Goal: Task Accomplishment & Management: Complete application form

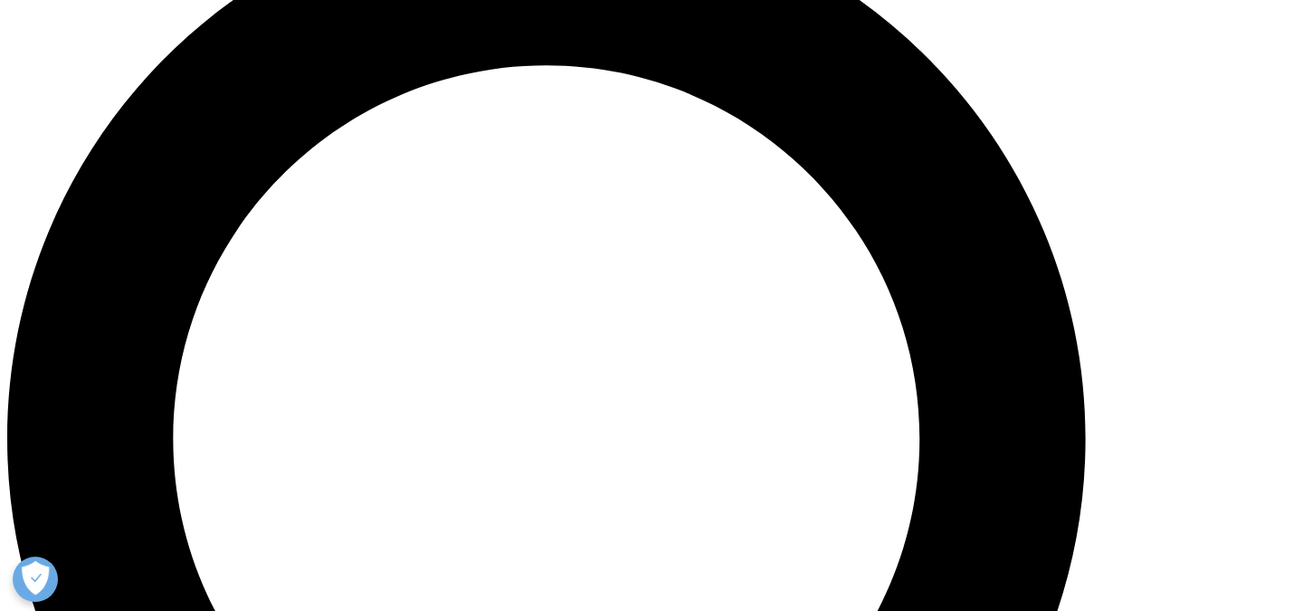
scroll to position [1479, 0]
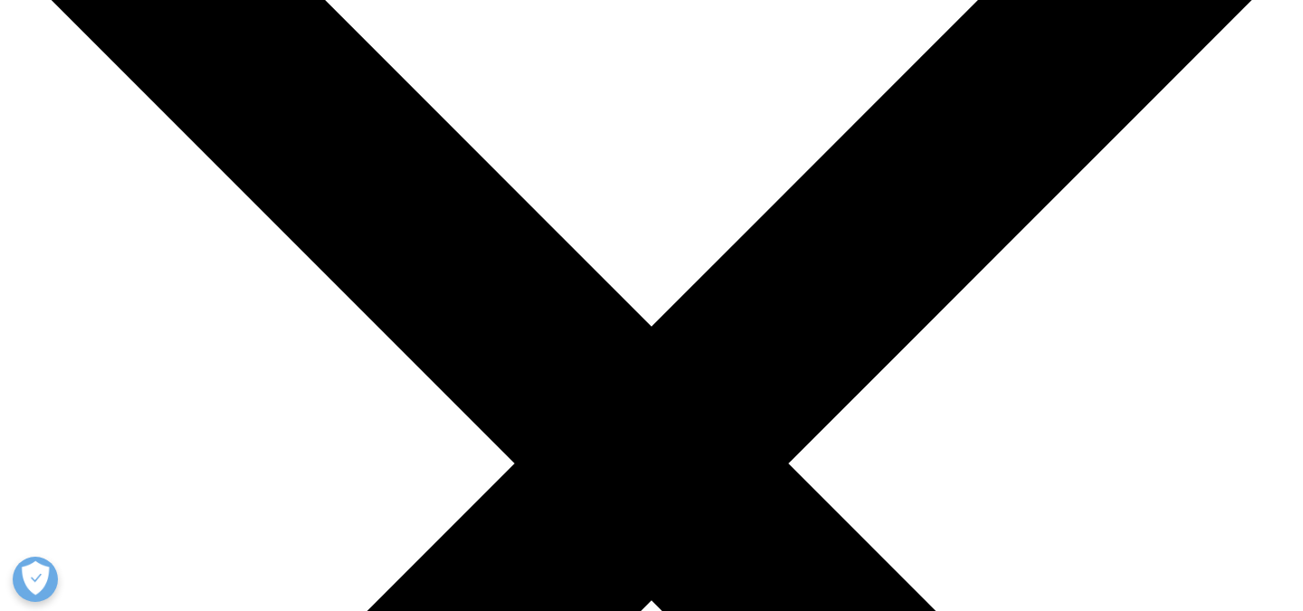
scroll to position [272, 0]
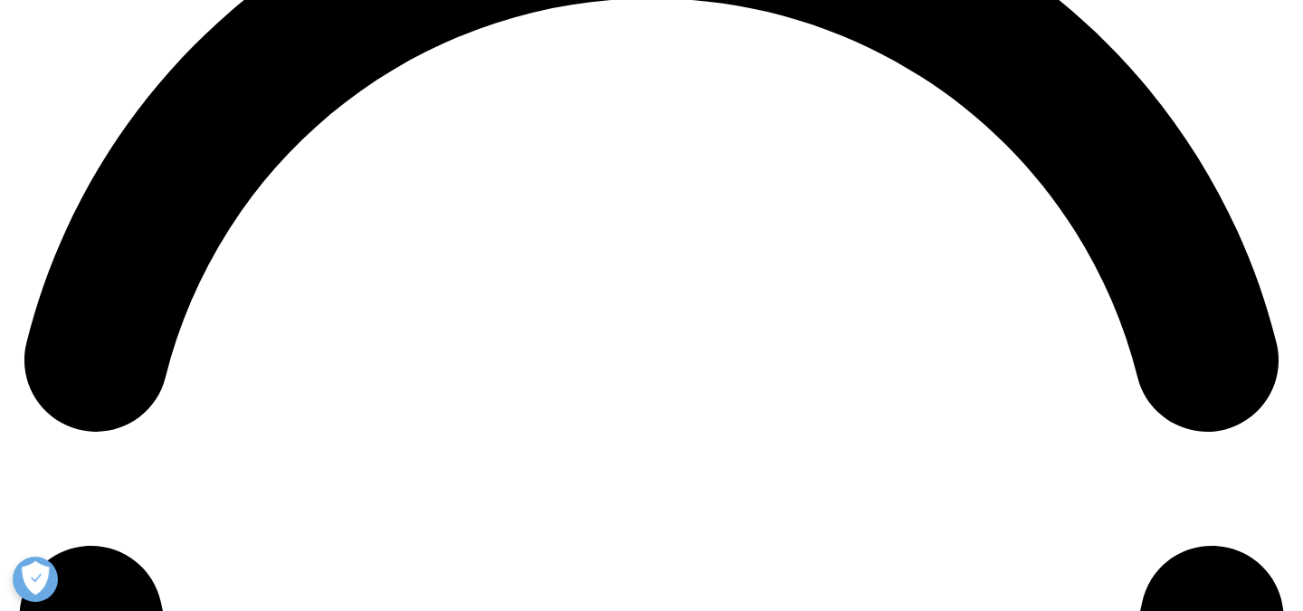
scroll to position [2527, 0]
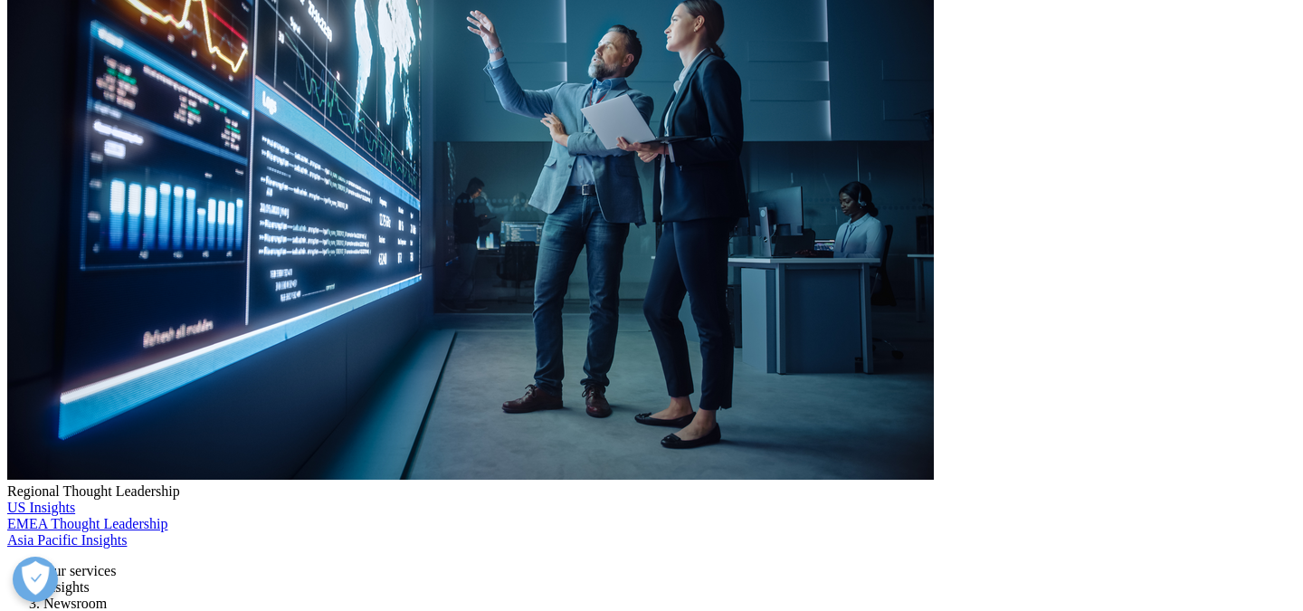
select select "Sales"
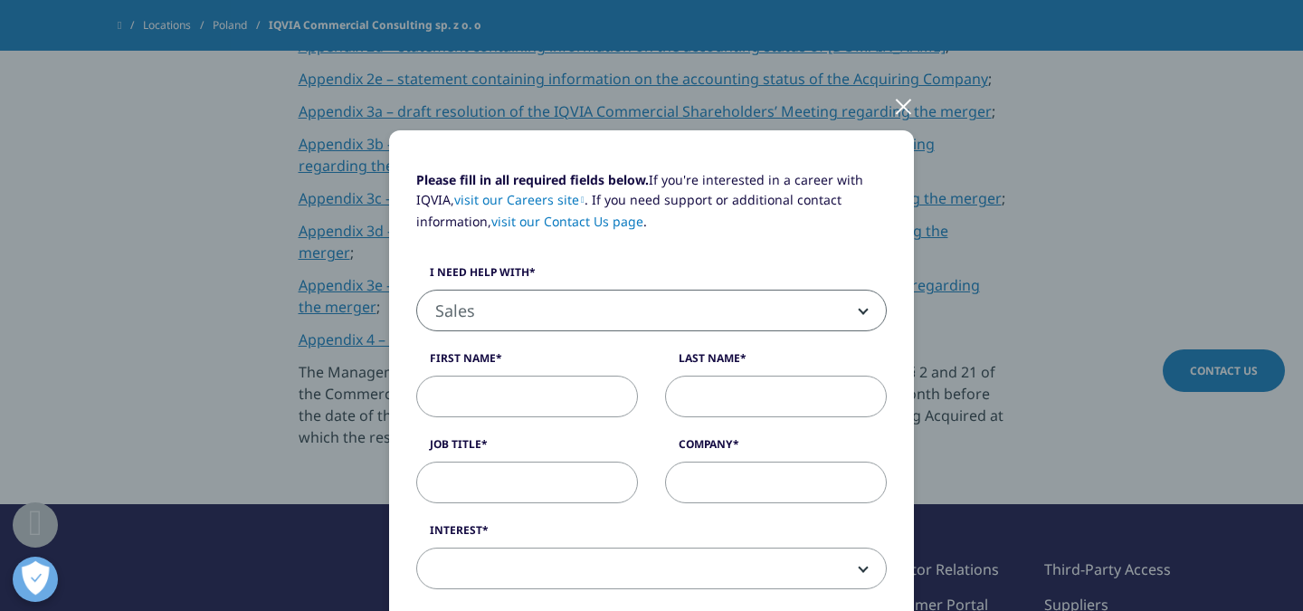
click at [569, 402] on input "First Name" at bounding box center [527, 397] width 222 height 42
click at [716, 396] on input "Last Name" at bounding box center [776, 397] width 222 height 42
drag, startPoint x: 534, startPoint y: 393, endPoint x: 361, endPoint y: 381, distance: 173.3
paste input "[PERSON_NAME]"
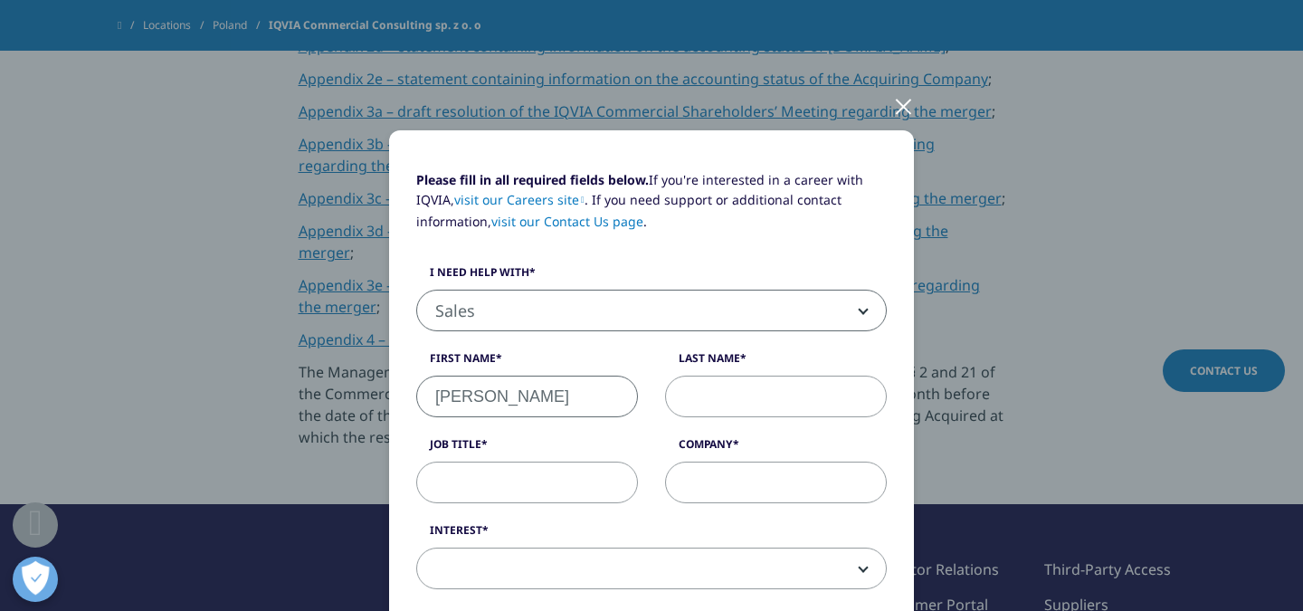
drag, startPoint x: 507, startPoint y: 395, endPoint x: 625, endPoint y: 397, distance: 117.7
click at [625, 397] on input "[PERSON_NAME]" at bounding box center [527, 397] width 222 height 42
type input "[PERSON_NAME]"
click at [764, 410] on input "Last Name" at bounding box center [776, 397] width 222 height 42
paste input "[PERSON_NAME]"
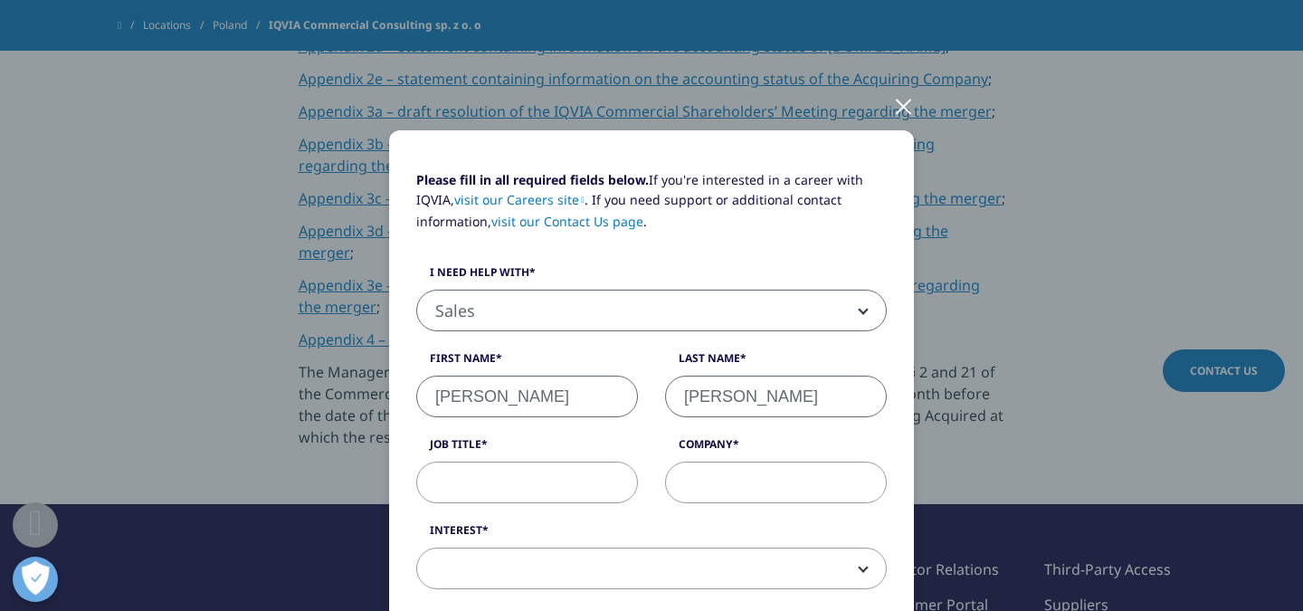
type input "[PERSON_NAME]"
click at [558, 474] on input "Job Title" at bounding box center [527, 483] width 222 height 42
type input "CEO"
click at [684, 492] on input "Company" at bounding box center [776, 483] width 222 height 42
type input "Task Force"
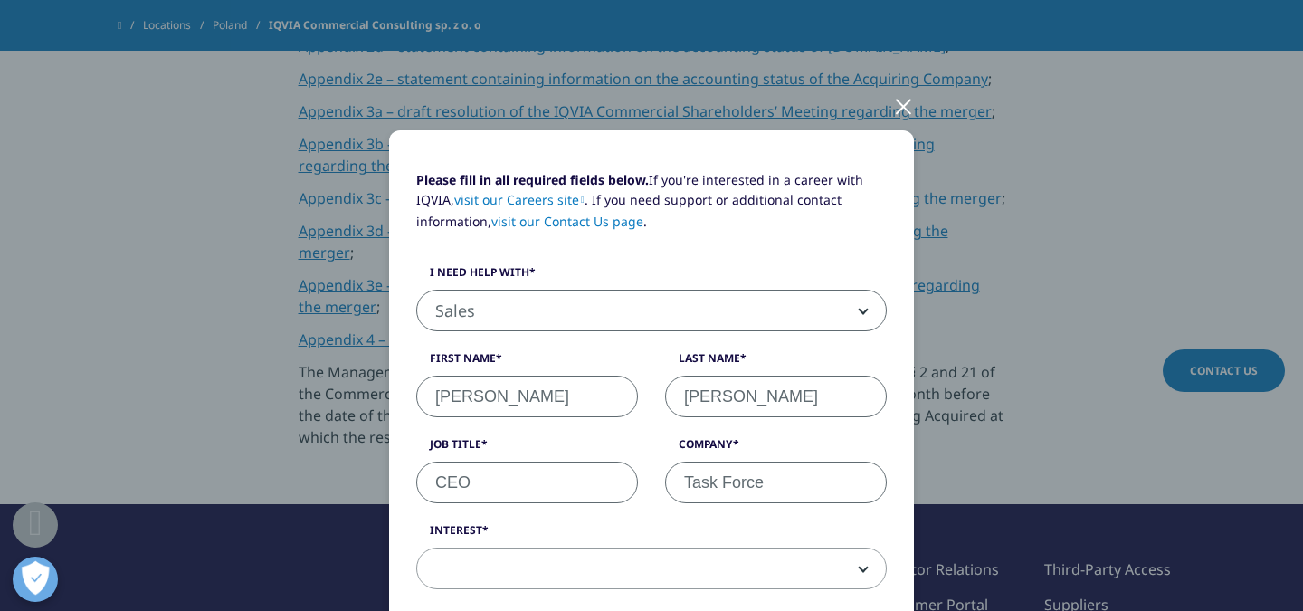
click at [599, 508] on div "Please fill in all required fields below. If you're interested in a career with…" at bounding box center [652, 389] width 498 height 438
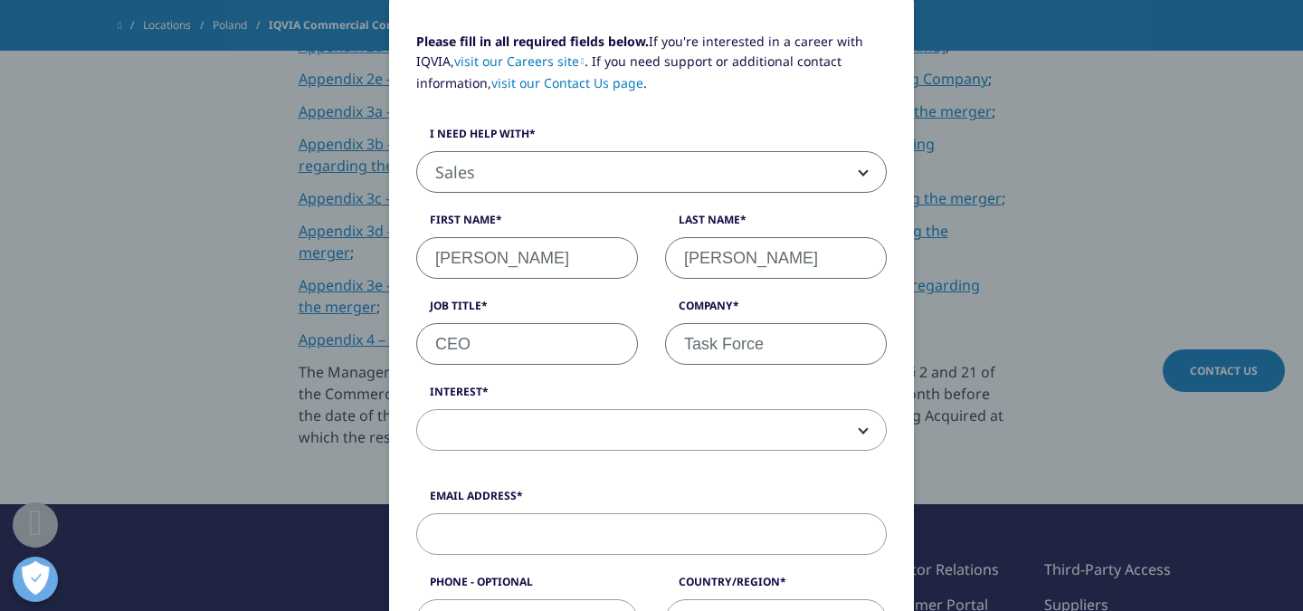
scroll to position [188, 0]
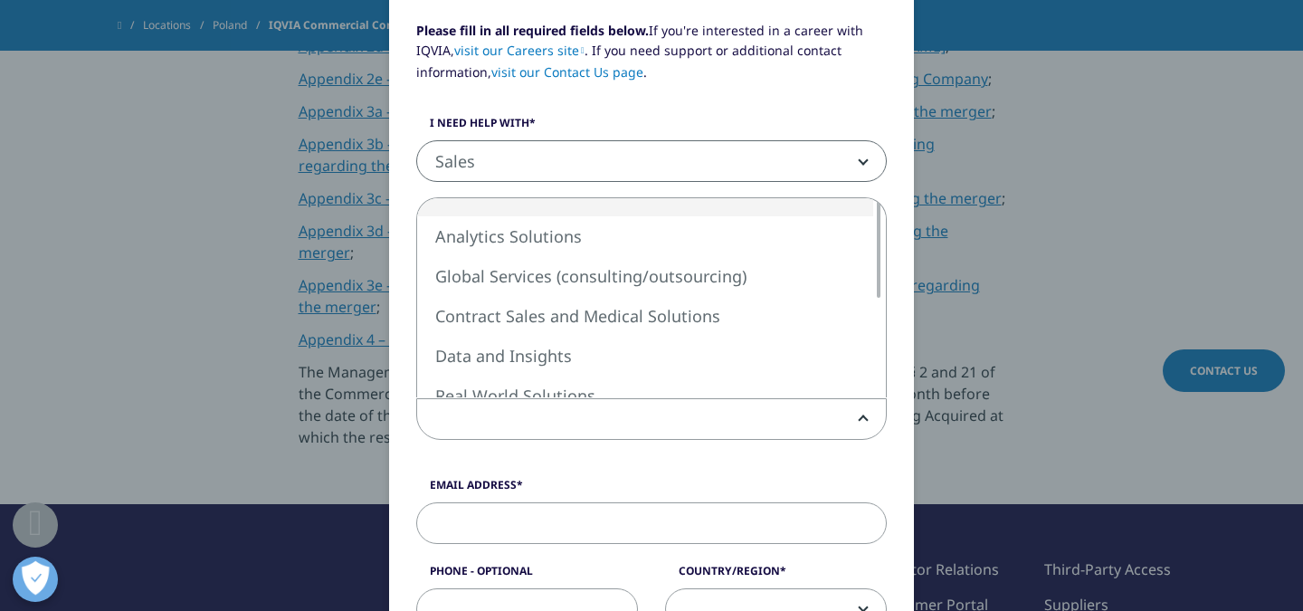
click at [588, 412] on span at bounding box center [651, 420] width 469 height 42
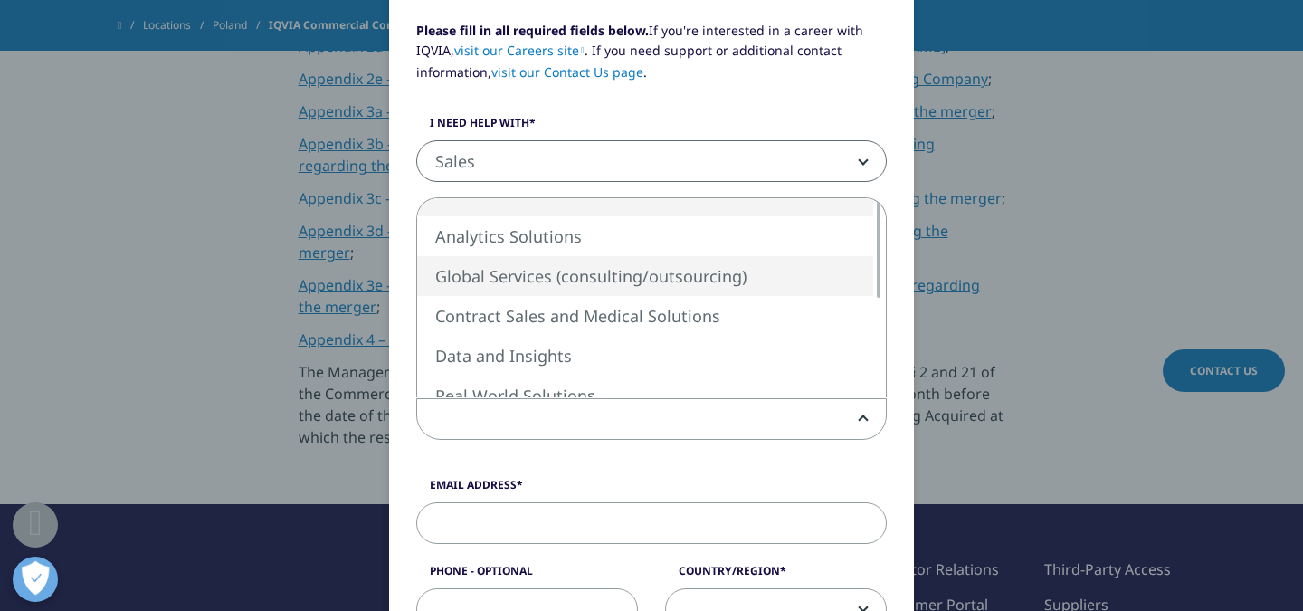
select select "Global Services"
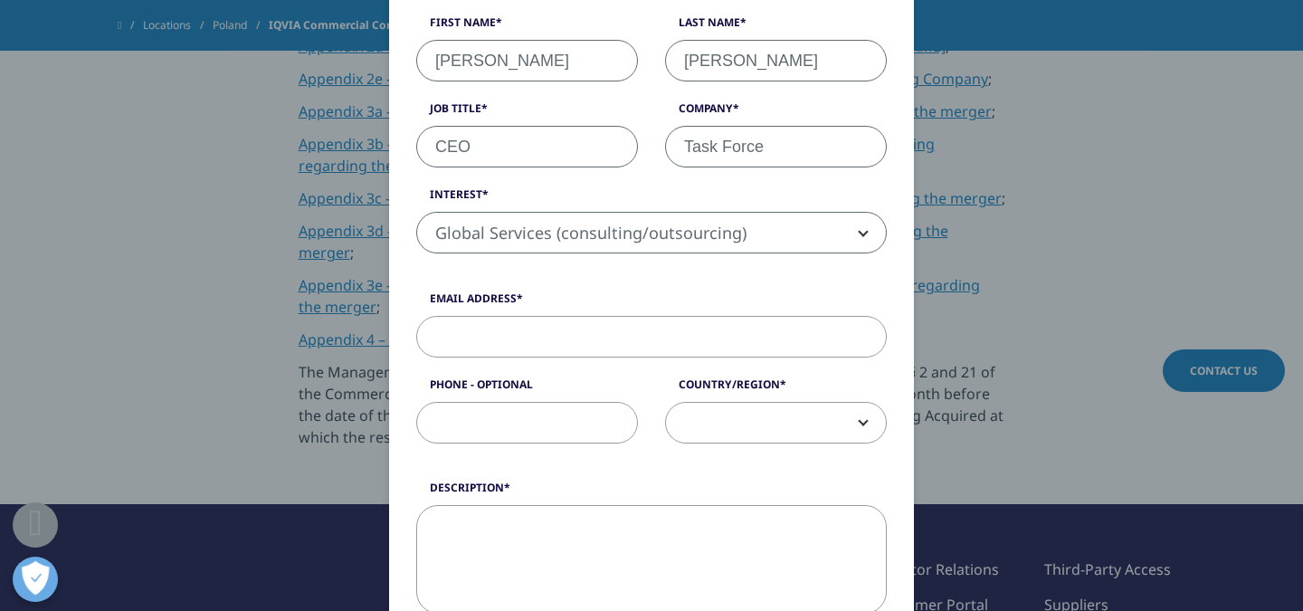
scroll to position [405, 0]
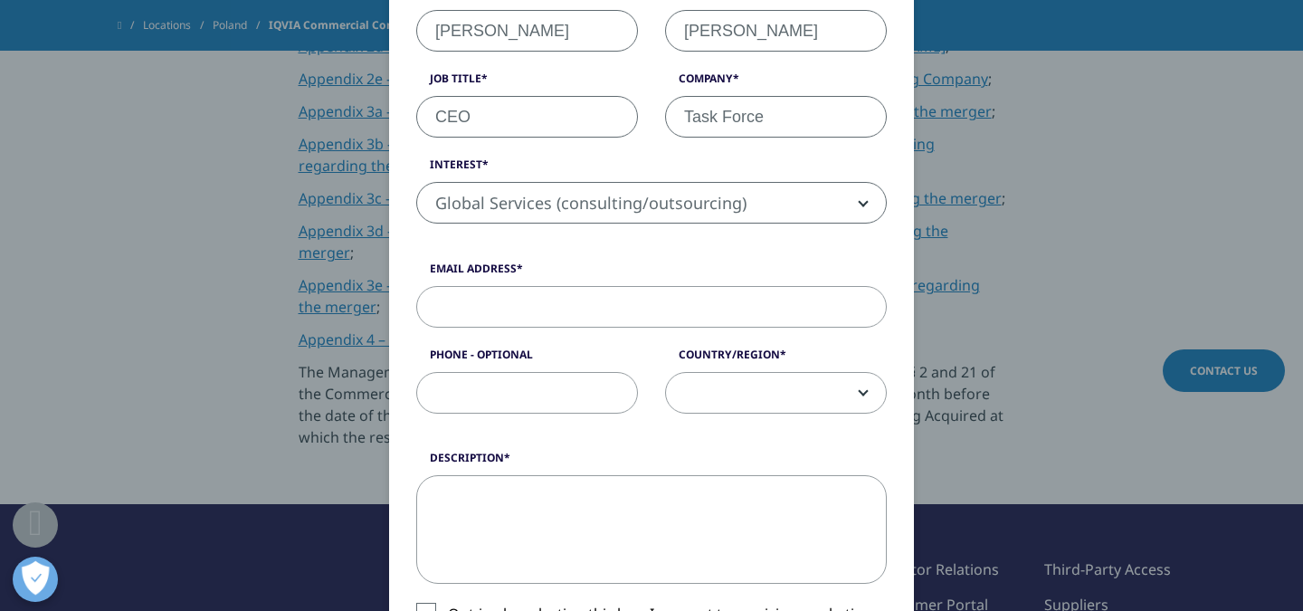
click at [608, 305] on input "Email Address" at bounding box center [651, 307] width 471 height 42
paste input "[EMAIL_ADDRESS][DOMAIN_NAME]"
type input "[EMAIL_ADDRESS][DOMAIN_NAME]"
click at [494, 404] on input "Phone - Optional" at bounding box center [527, 393] width 222 height 42
paste input "48 660 4444 29"
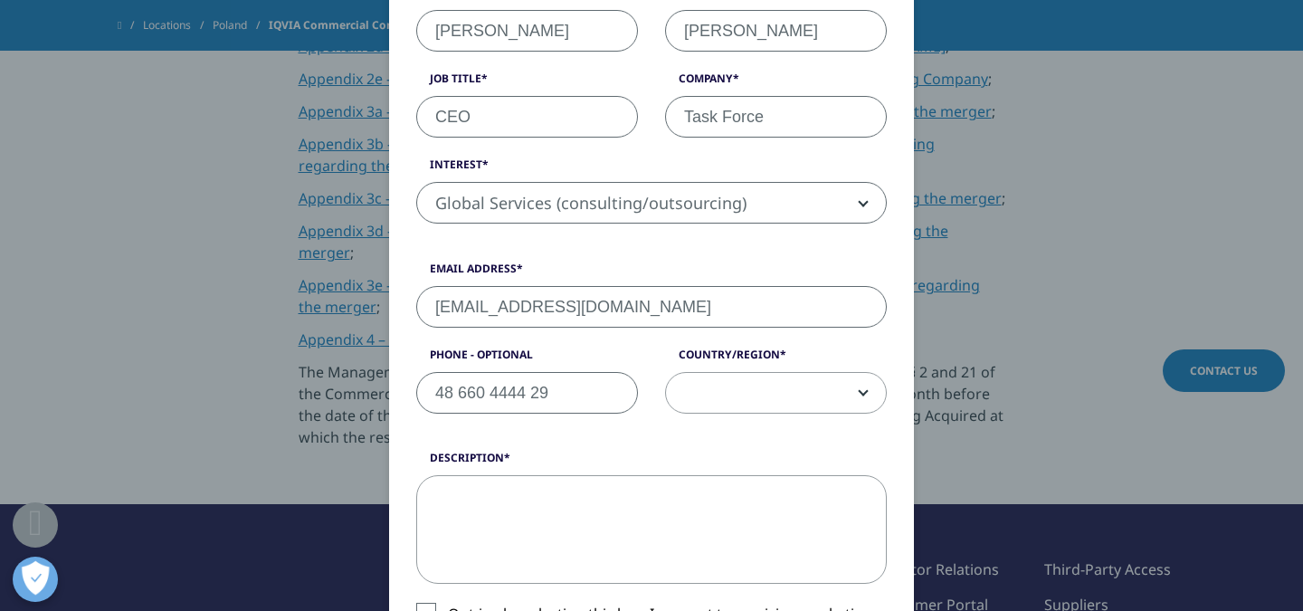
type input "48 660 4444 29"
click at [701, 384] on span at bounding box center [776, 394] width 220 height 42
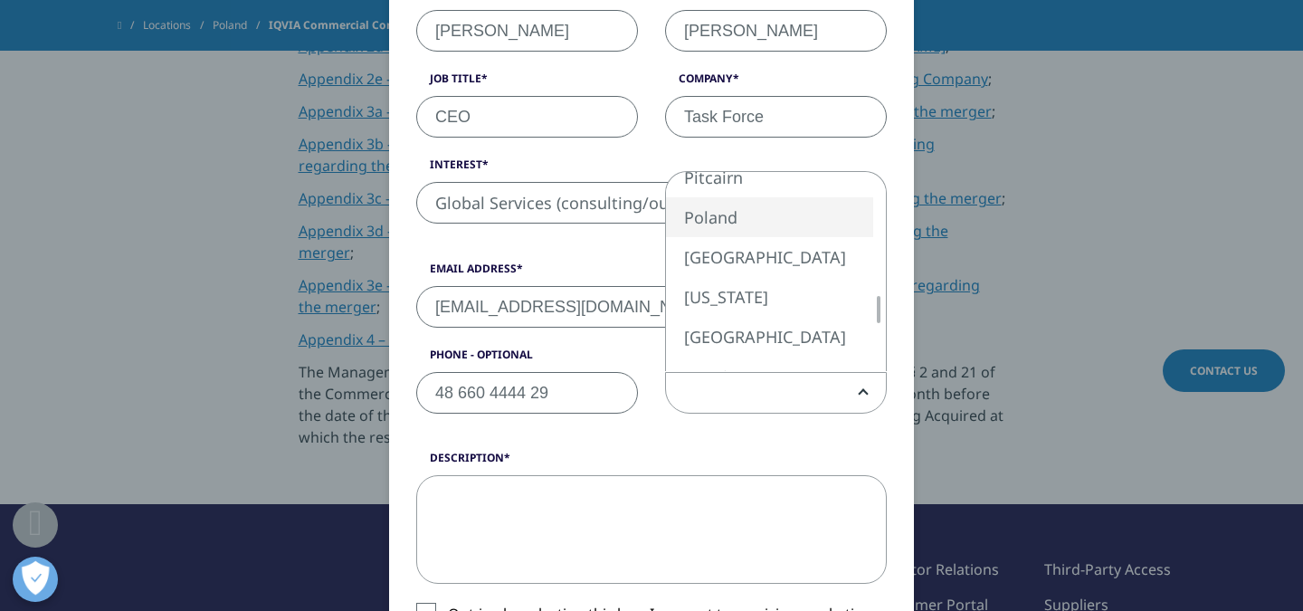
select select "Poland"
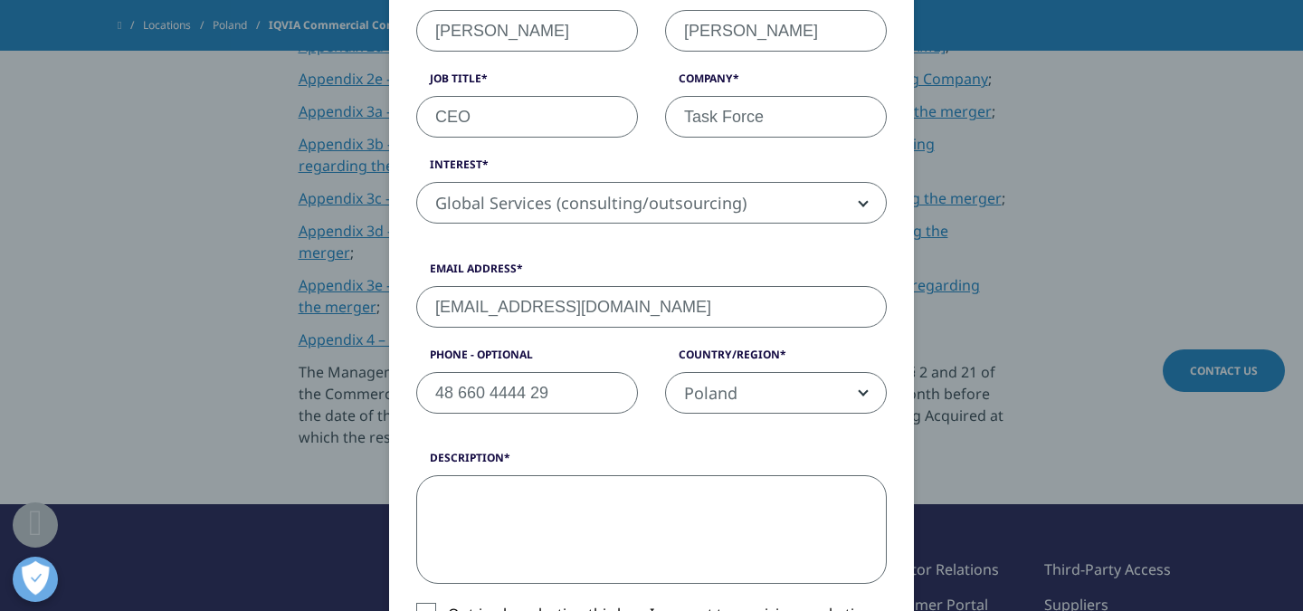
click at [609, 518] on textarea "Description" at bounding box center [651, 529] width 471 height 109
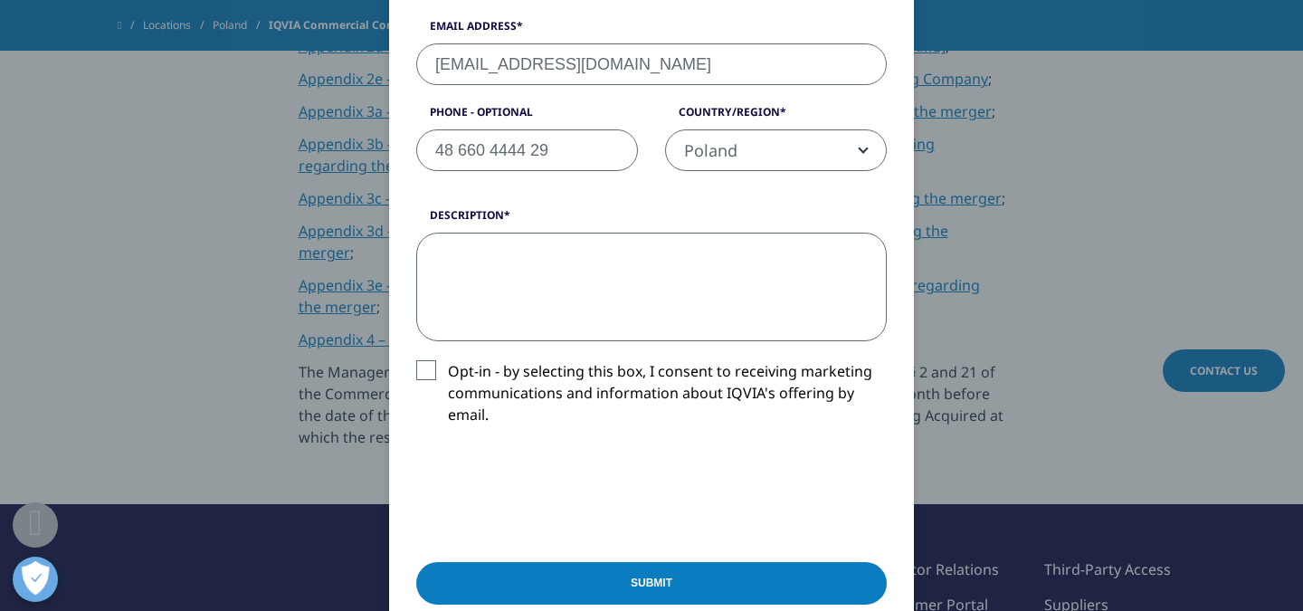
scroll to position [669, 0]
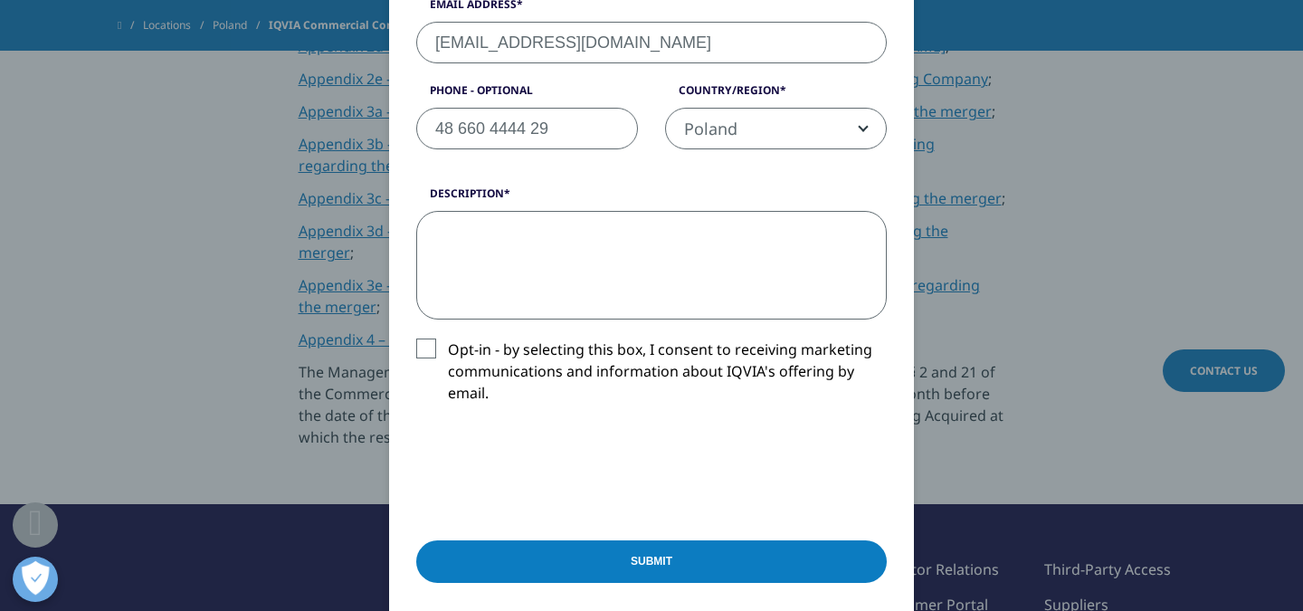
click at [471, 274] on textarea "Description" at bounding box center [651, 265] width 471 height 109
click at [450, 272] on textarea "Description" at bounding box center [651, 265] width 471 height 109
click at [577, 262] on textarea "Description" at bounding box center [651, 265] width 471 height 109
paste textarea "Dear IQVIA Commercial Consulting Team, My name is [PERSON_NAME], CEO of Force G…"
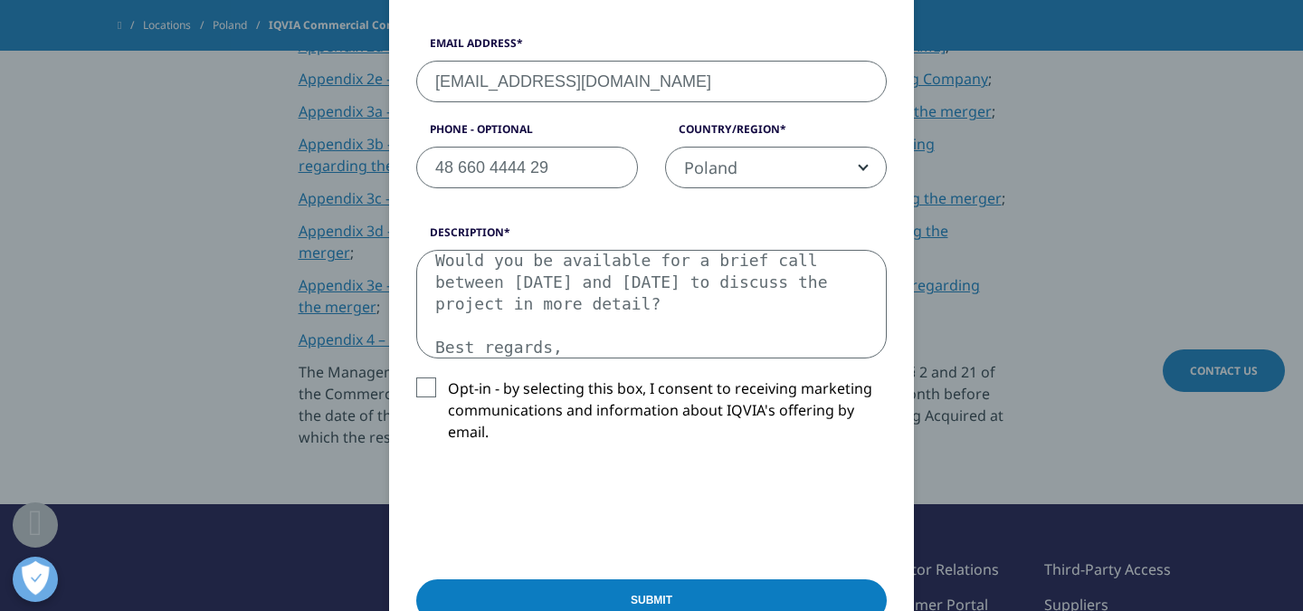
scroll to position [666, 0]
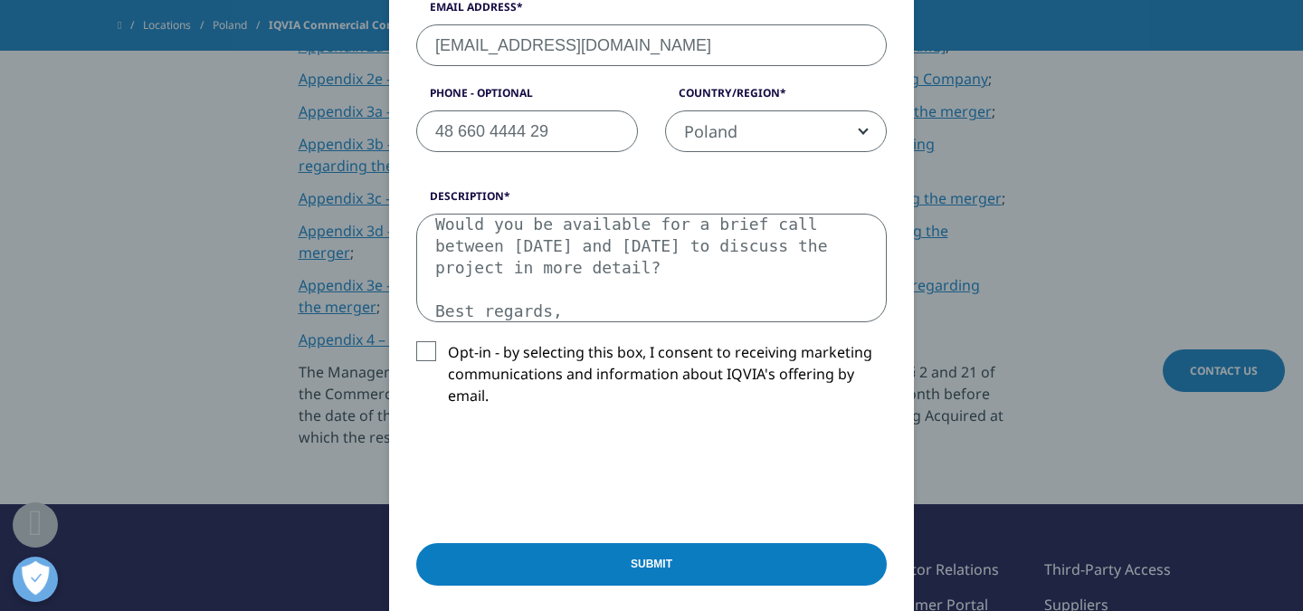
click at [438, 223] on textarea "Dear IQVIA Commercial Consulting Team, My name is [PERSON_NAME], CEO of Force G…" at bounding box center [651, 268] width 471 height 109
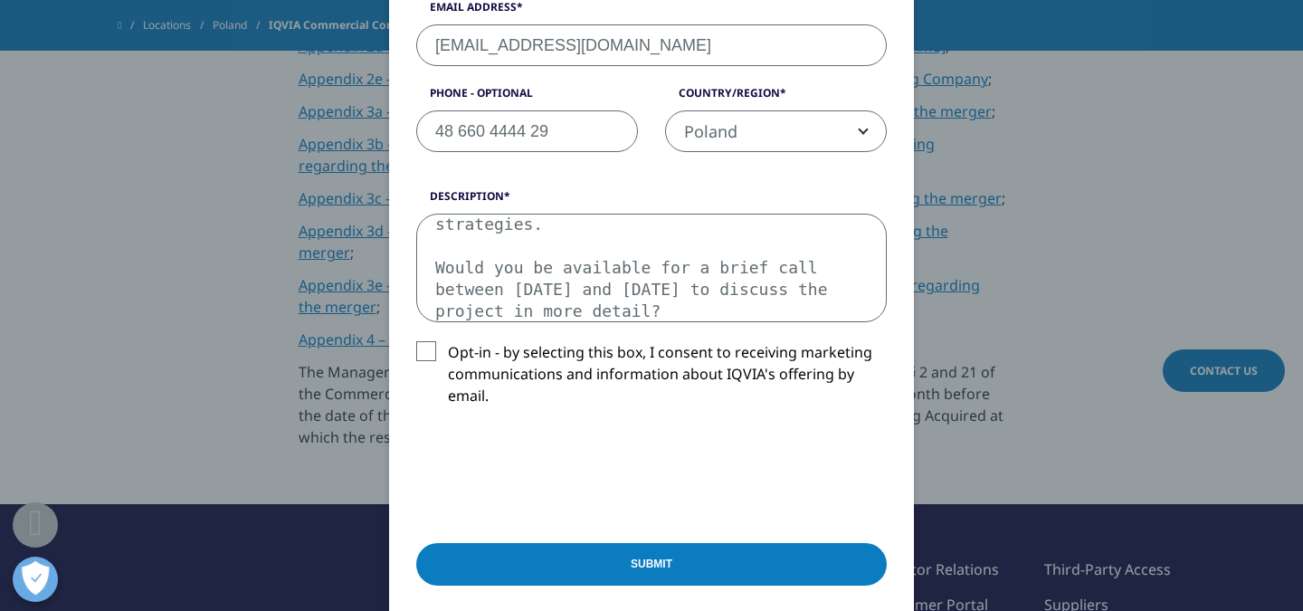
scroll to position [259, 0]
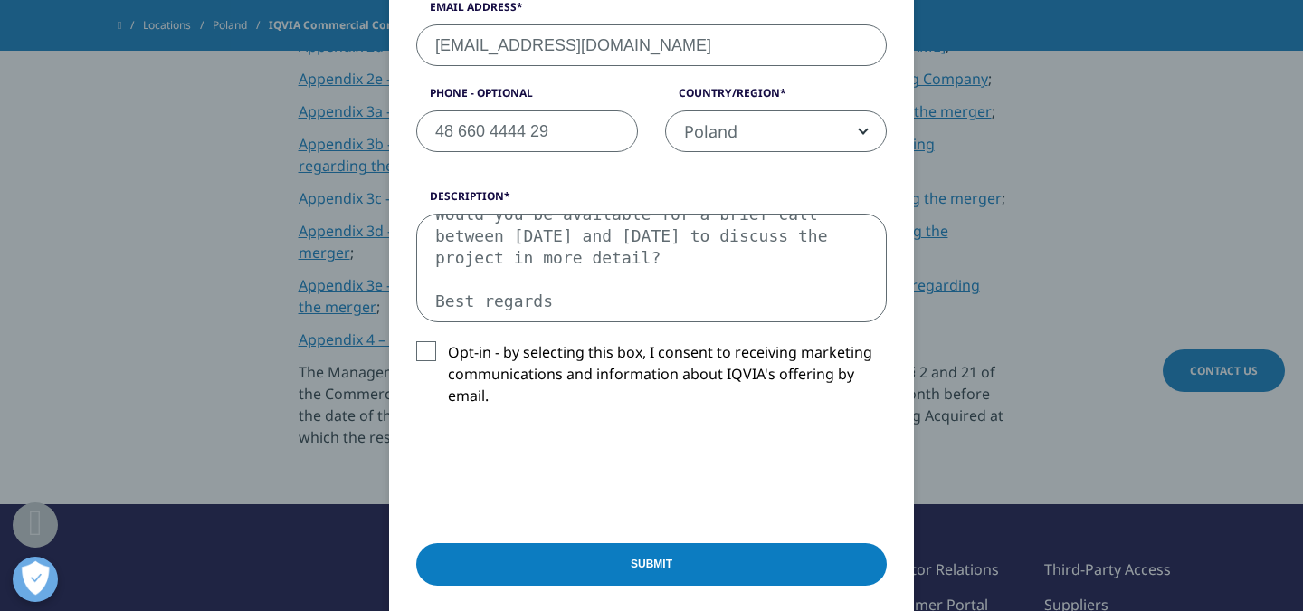
type textarea "Dear IQVIA Commercial Consulting Team, My name is [PERSON_NAME], CEO of Force G…"
click at [427, 357] on label "Opt-in - by selecting this box, I consent to receiving marketing communications…" at bounding box center [651, 378] width 471 height 75
click at [448, 341] on input "Opt-in - by selecting this box, I consent to receiving marketing communications…" at bounding box center [448, 341] width 0 height 0
click at [433, 356] on label "Opt-in - by selecting this box, I consent to receiving marketing communications…" at bounding box center [651, 378] width 471 height 75
click at [448, 341] on input "Opt-in - by selecting this box, I consent to receiving marketing communications…" at bounding box center [448, 341] width 0 height 0
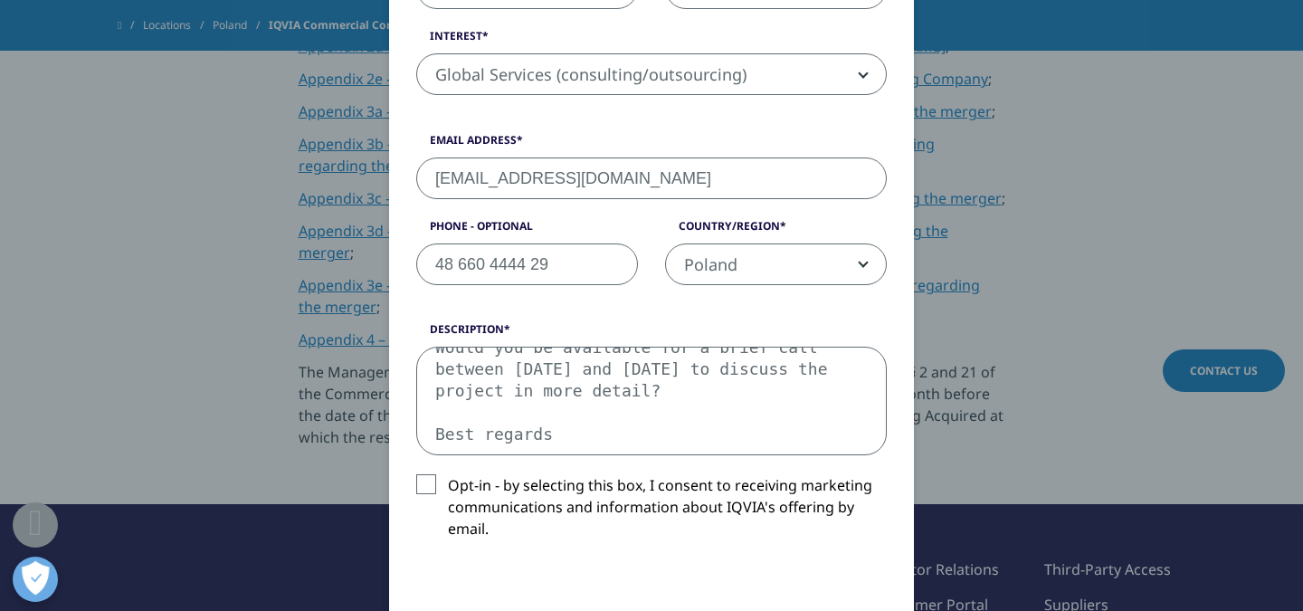
scroll to position [432, 0]
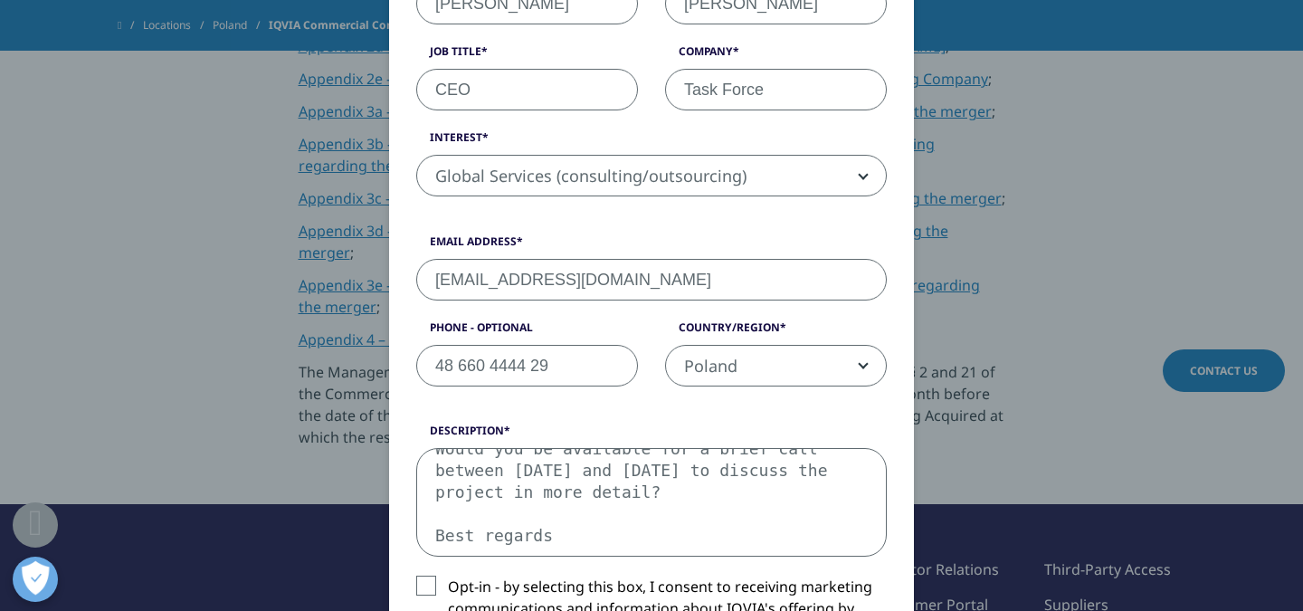
drag, startPoint x: 781, startPoint y: 85, endPoint x: 634, endPoint y: 78, distance: 147.7
type input "F"
type input "Task Force"
click at [612, 129] on label "Interest" at bounding box center [651, 141] width 471 height 25
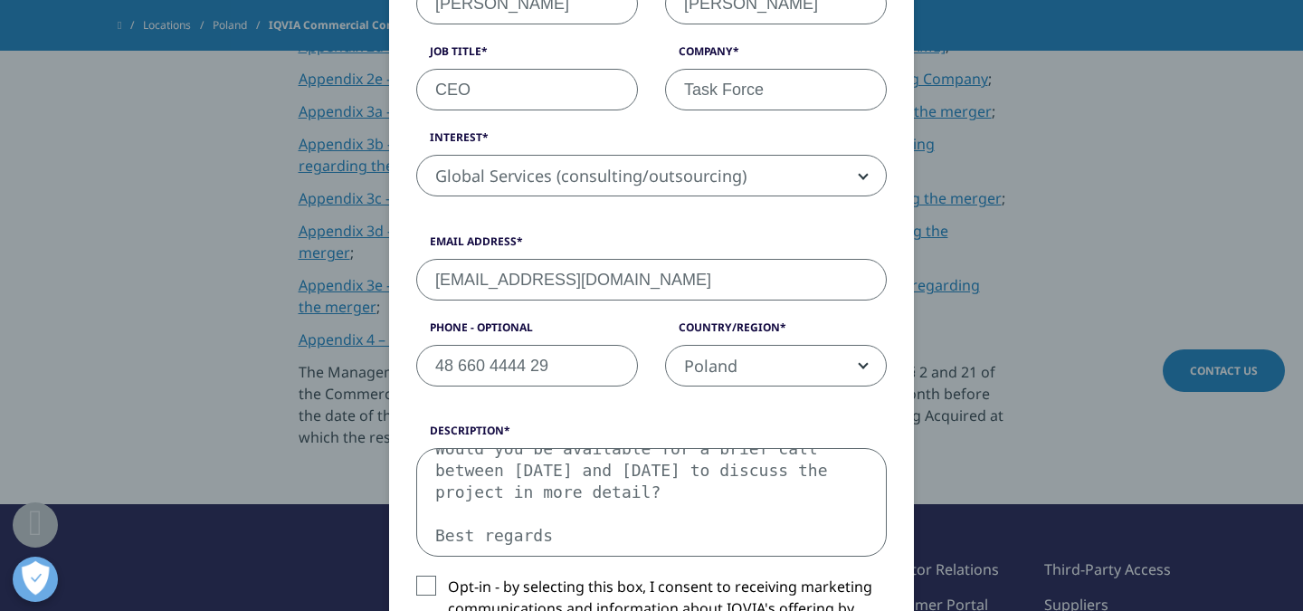
click at [417, 155] on select "Analytics Solutions Global Services (consulting/outsourcing) Contract Sales and…" at bounding box center [416, 155] width 1 height 1
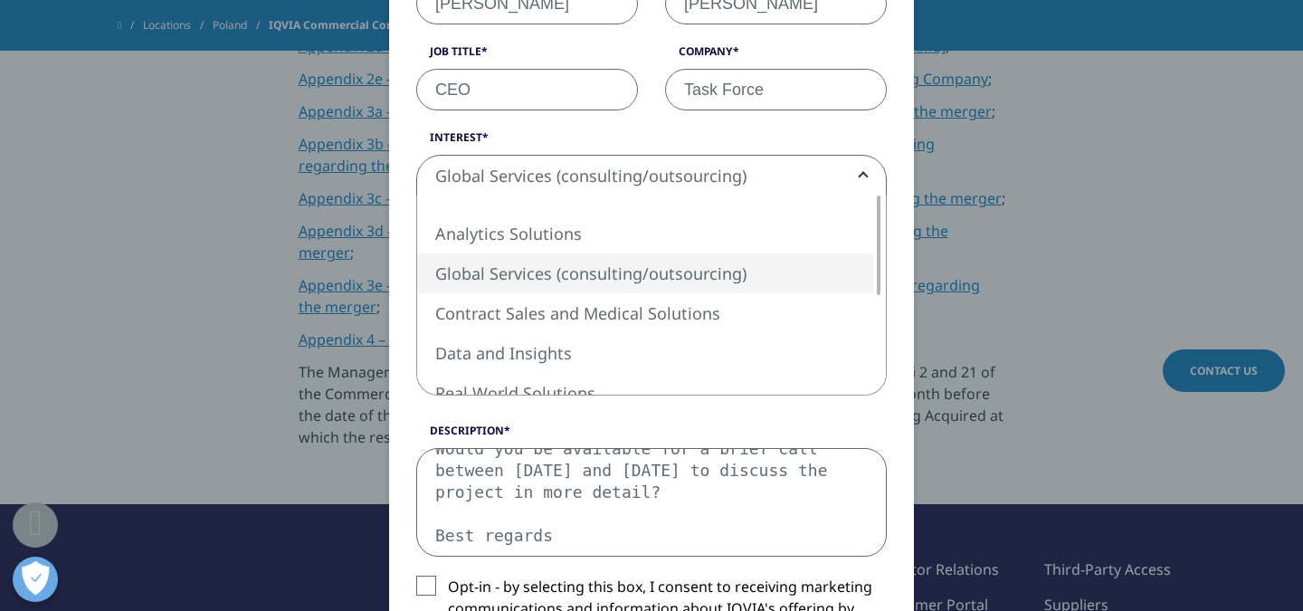
click at [670, 130] on label "Interest" at bounding box center [651, 141] width 471 height 25
click at [417, 155] on select "Analytics Solutions Global Services (consulting/outsourcing) Contract Sales and…" at bounding box center [416, 155] width 1 height 1
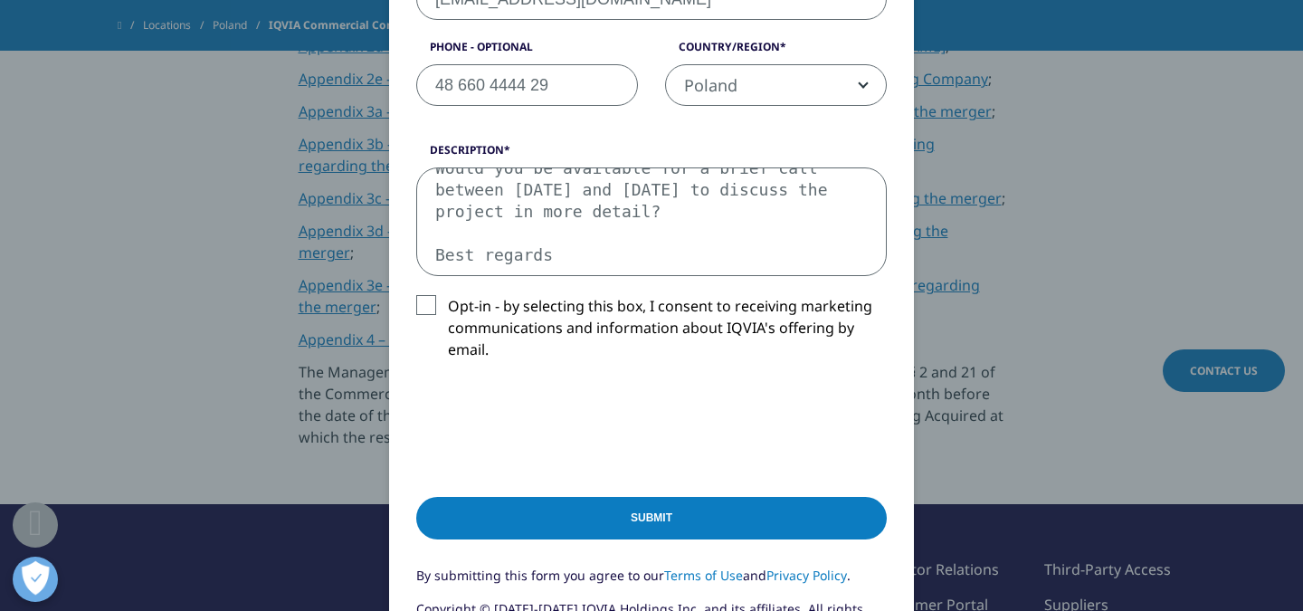
scroll to position [742, 0]
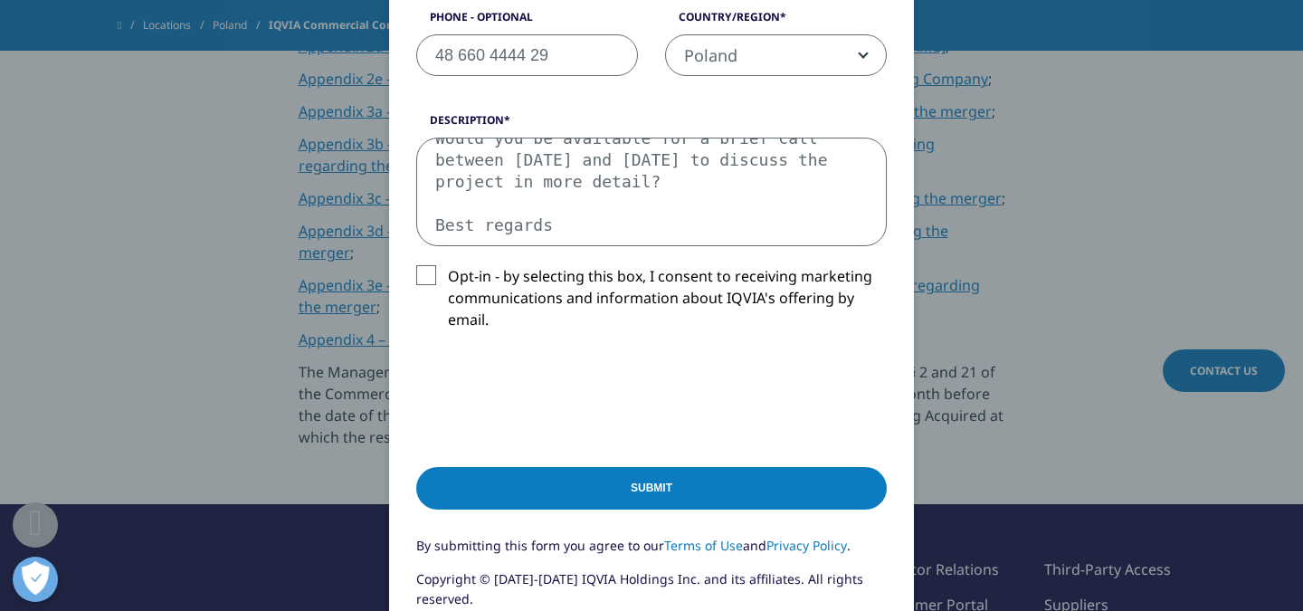
click at [738, 480] on input "Submit" at bounding box center [651, 488] width 471 height 43
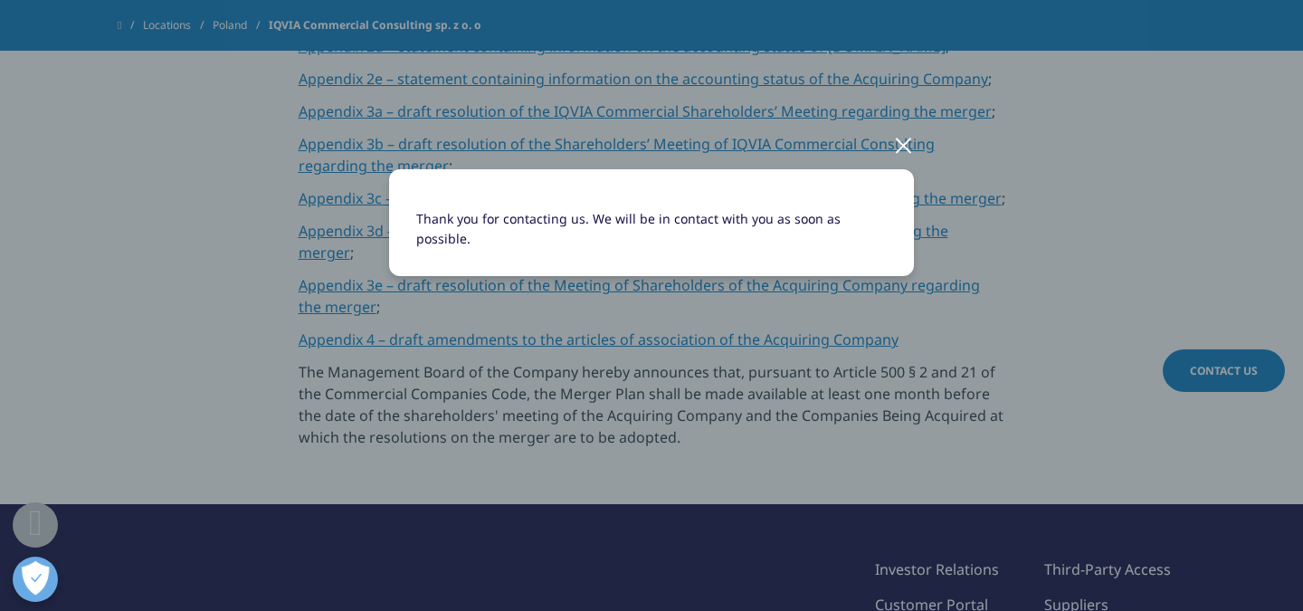
scroll to position [0, 0]
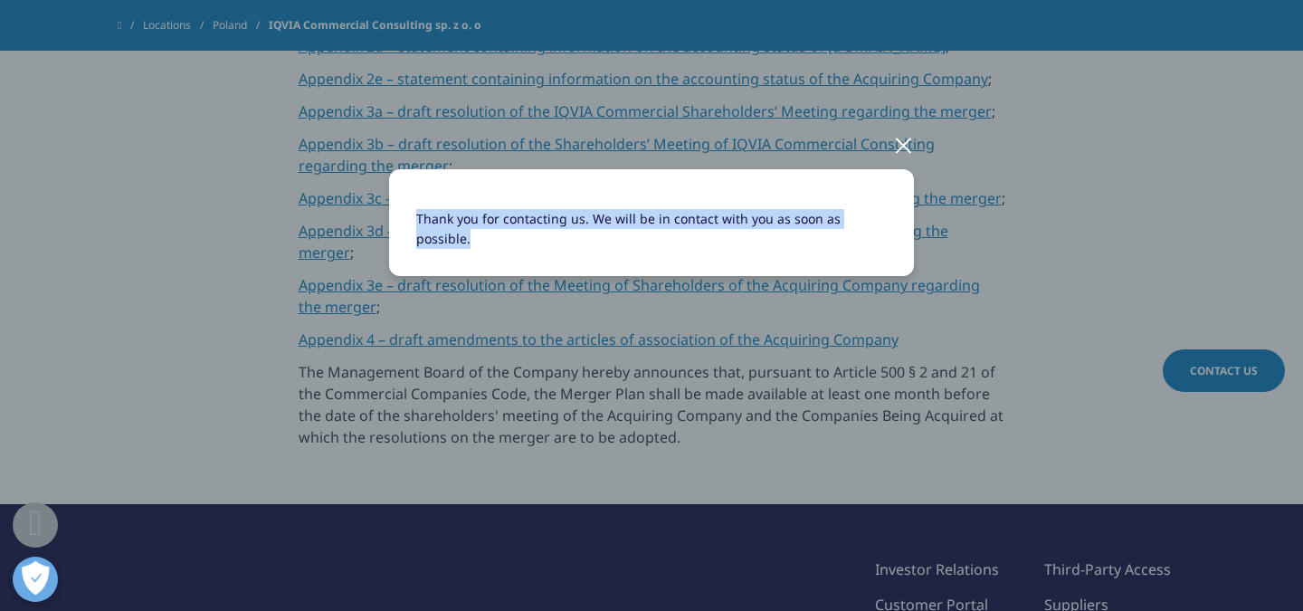
drag, startPoint x: 419, startPoint y: 218, endPoint x: 578, endPoint y: 236, distance: 160.3
click at [578, 236] on div "Thank you for contacting us. We will be in contact with you as soon as possible." at bounding box center [651, 222] width 525 height 107
